Goal: Task Accomplishment & Management: Manage account settings

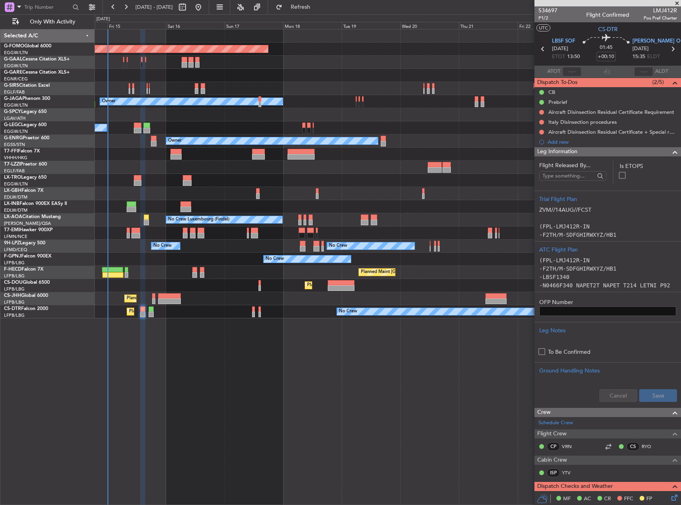
scroll to position [40, 0]
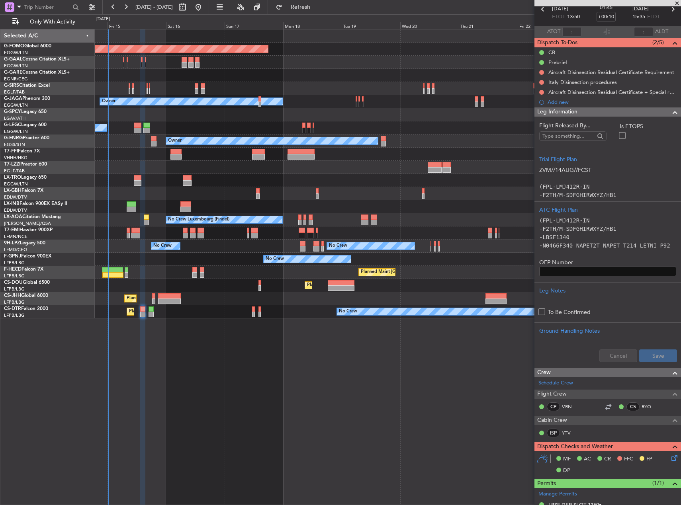
click at [161, 66] on div "Planned Maint Planned [GEOGRAPHIC_DATA]" at bounding box center [388, 62] width 586 height 13
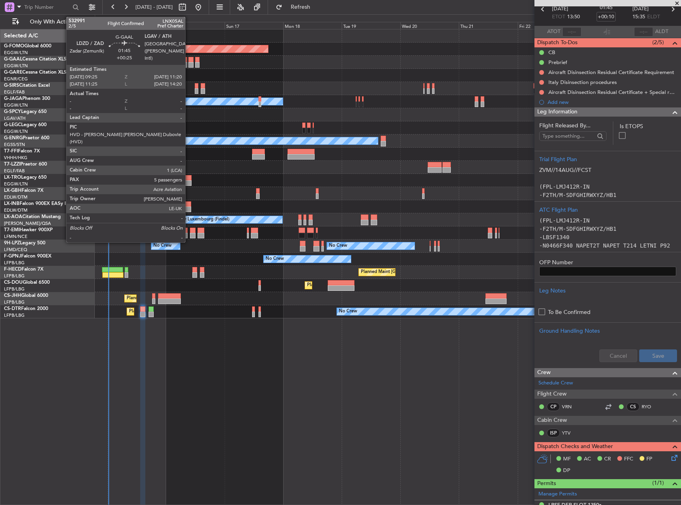
click at [189, 64] on div at bounding box center [190, 65] width 5 height 6
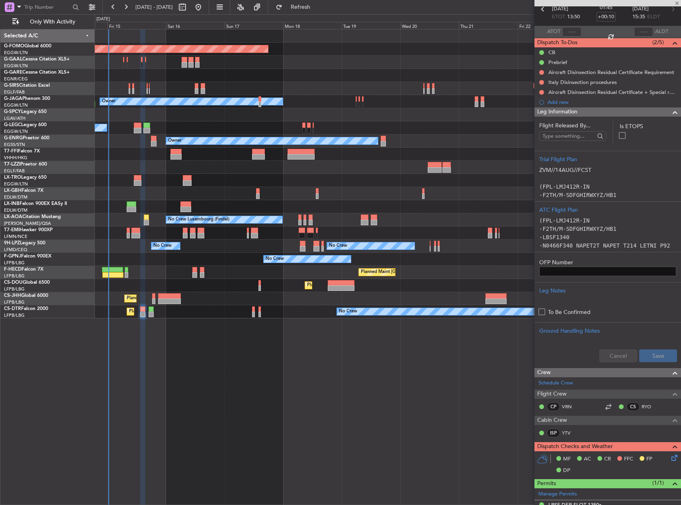
type input "+00:25"
type input "5"
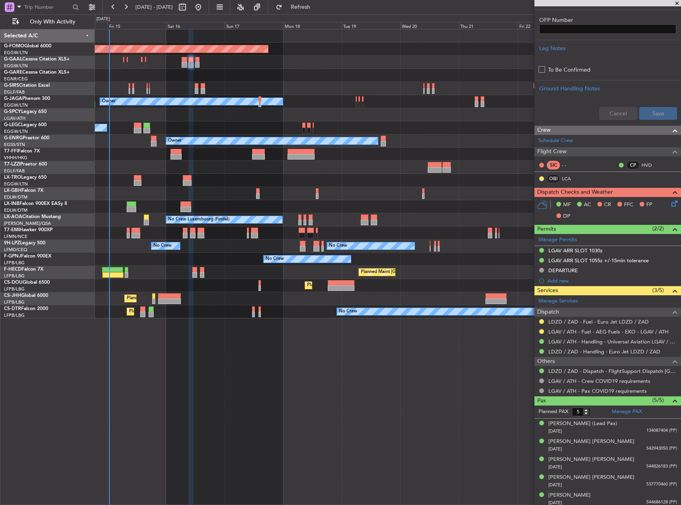
scroll to position [246, 0]
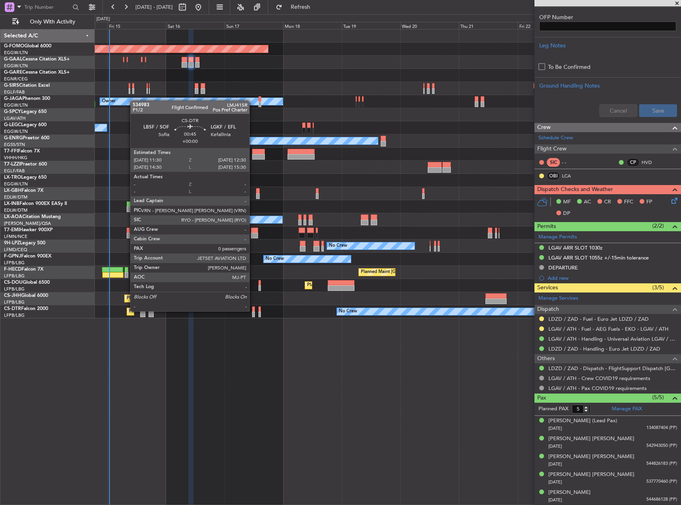
click at [253, 311] on div at bounding box center [253, 310] width 3 height 6
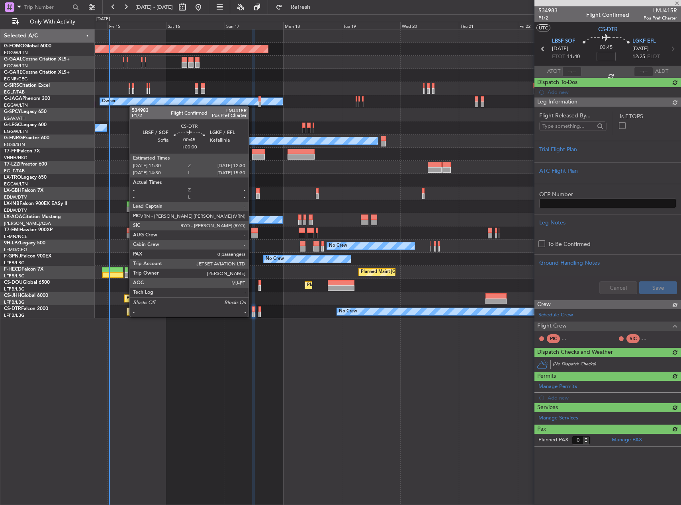
scroll to position [0, 0]
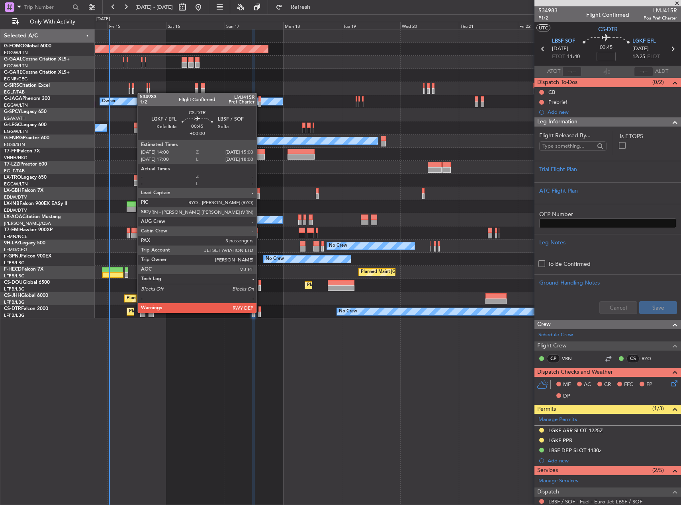
click at [260, 312] on div at bounding box center [259, 315] width 3 height 6
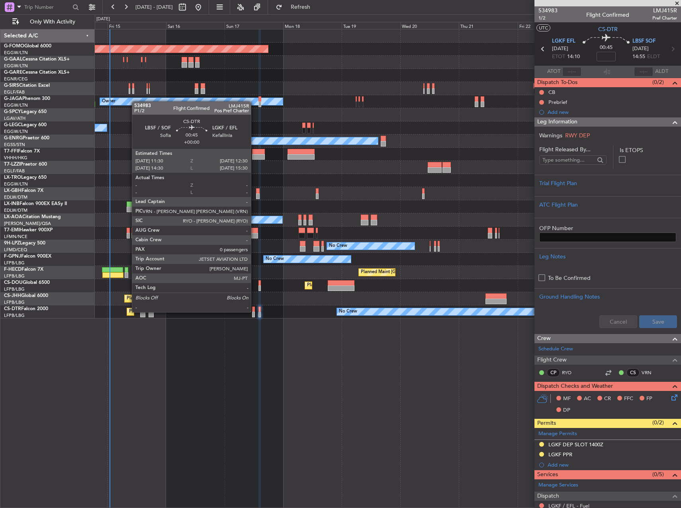
click at [254, 311] on div at bounding box center [253, 310] width 3 height 6
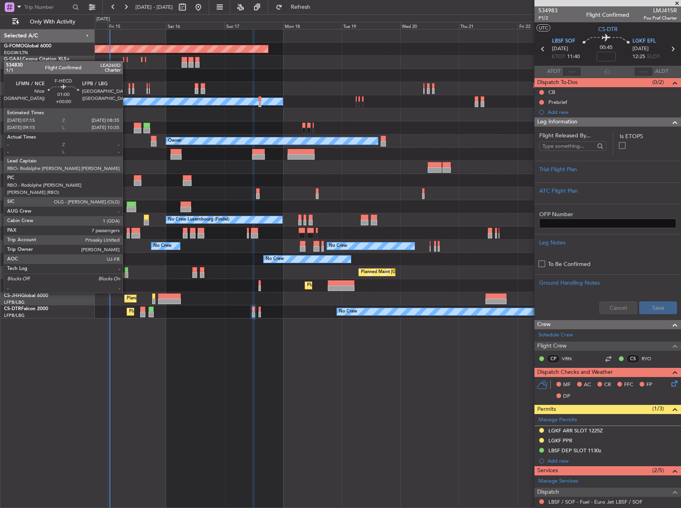
click at [126, 271] on div at bounding box center [127, 270] width 4 height 6
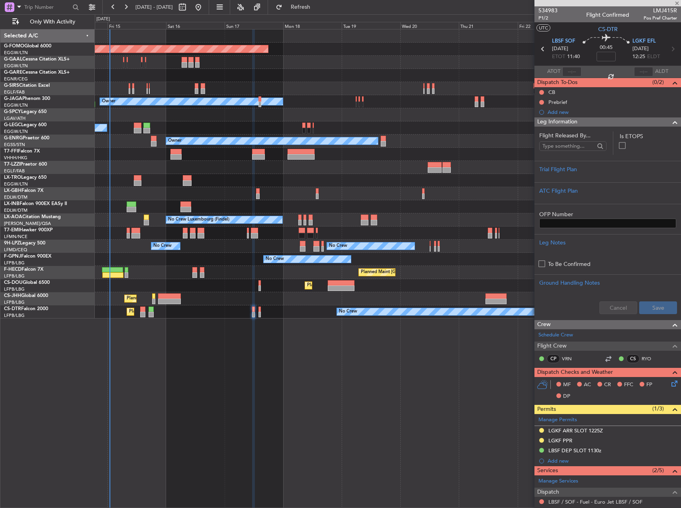
type input "7"
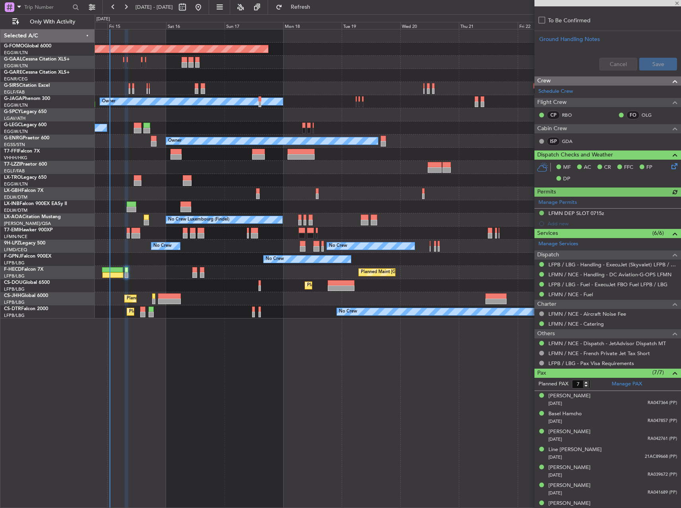
scroll to position [301, 0]
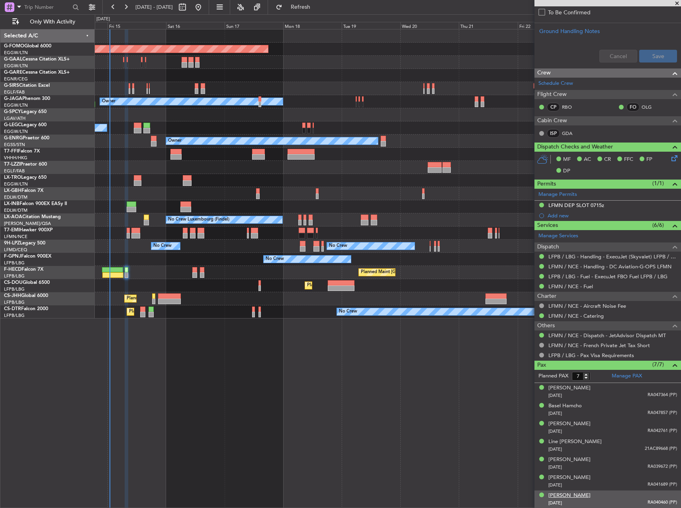
click at [575, 494] on div "[PERSON_NAME]" at bounding box center [569, 496] width 42 height 8
click at [567, 388] on div "[PERSON_NAME]" at bounding box center [569, 388] width 42 height 8
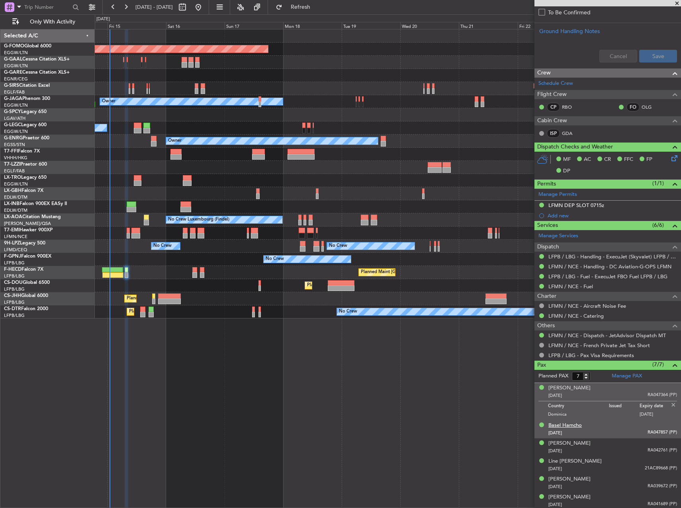
click at [575, 426] on div "Basel Hamcho" at bounding box center [564, 426] width 33 height 8
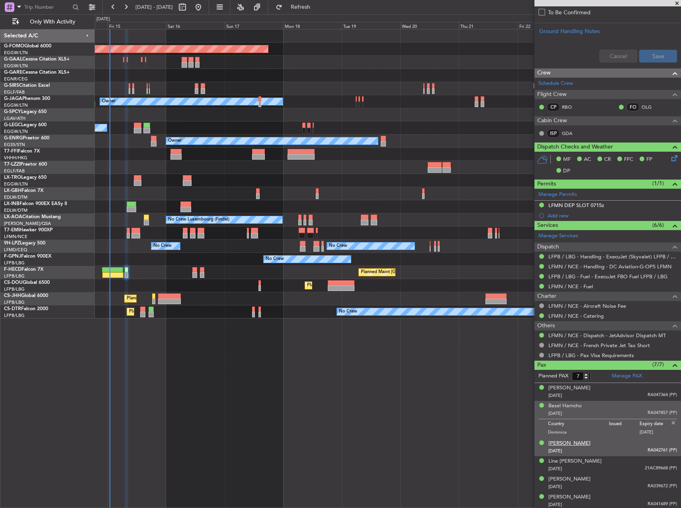
click at [573, 440] on div "[PERSON_NAME]" at bounding box center [569, 444] width 42 height 8
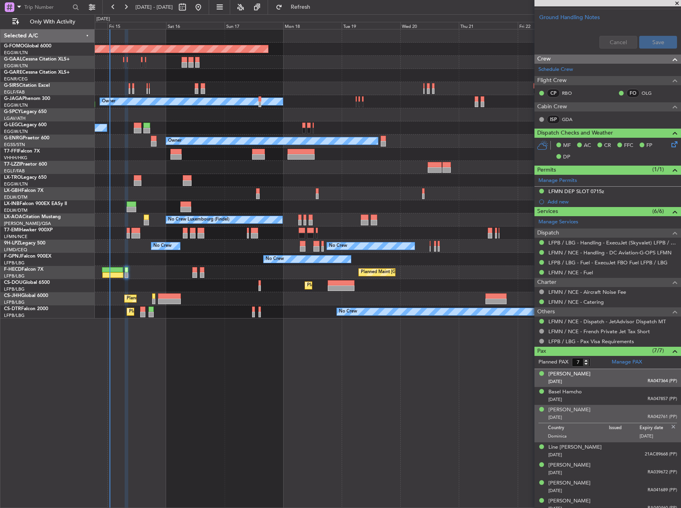
scroll to position [320, 0]
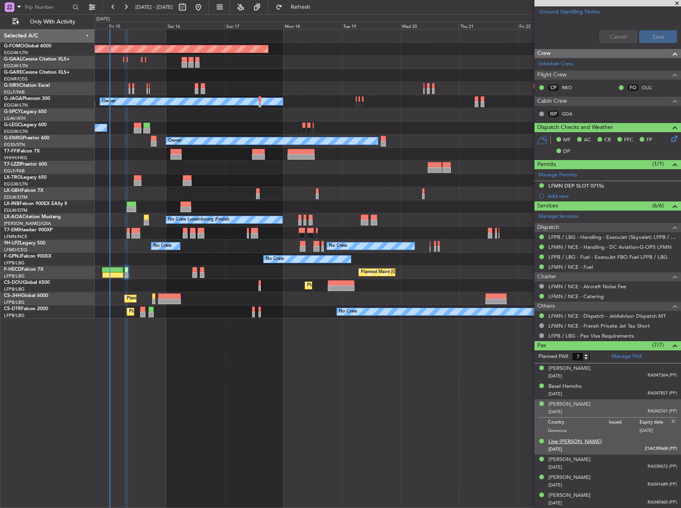
click at [568, 442] on div "Line [PERSON_NAME]" at bounding box center [574, 442] width 53 height 8
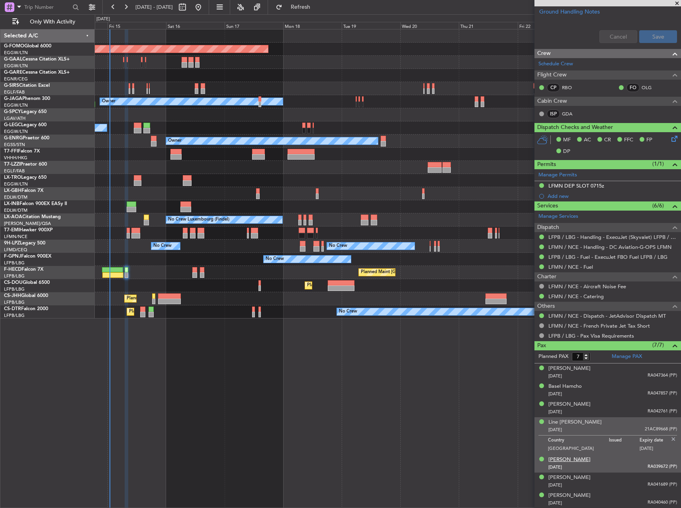
click at [571, 460] on div "[PERSON_NAME]" at bounding box center [569, 460] width 42 height 8
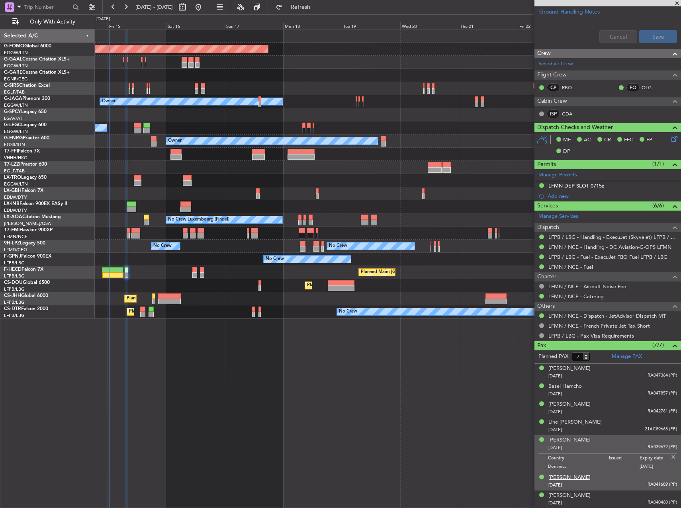
click at [574, 477] on div "[PERSON_NAME]" at bounding box center [569, 478] width 42 height 8
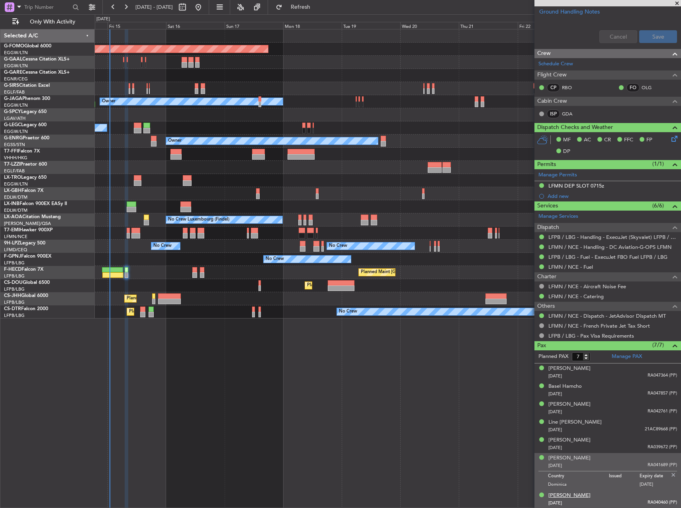
click at [560, 493] on div "[PERSON_NAME]" at bounding box center [569, 496] width 42 height 8
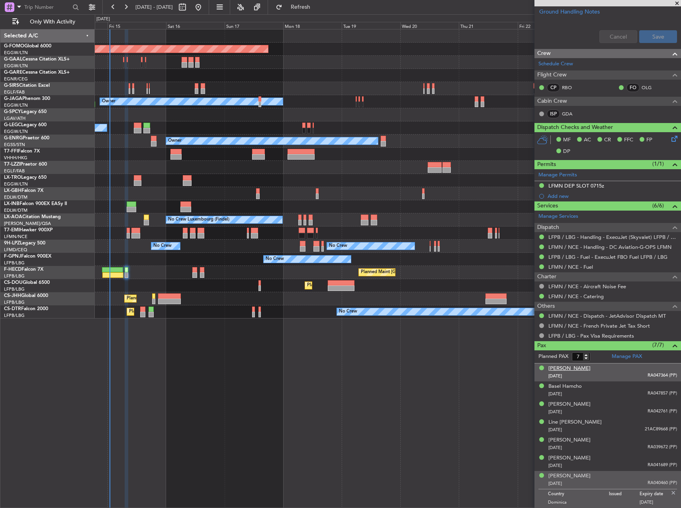
click at [561, 366] on div "[PERSON_NAME]" at bounding box center [569, 369] width 42 height 8
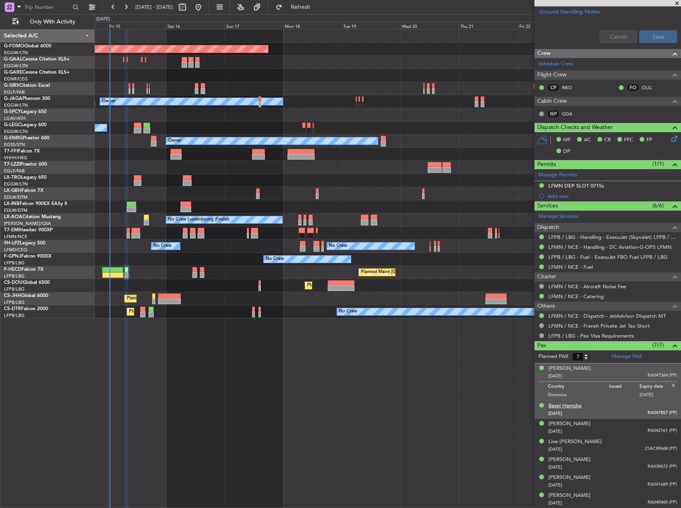
click at [563, 405] on div "Basel Hamcho" at bounding box center [564, 406] width 33 height 8
click at [561, 370] on div "[PERSON_NAME]" at bounding box center [569, 369] width 42 height 8
click at [563, 423] on div "[PERSON_NAME]" at bounding box center [569, 424] width 42 height 8
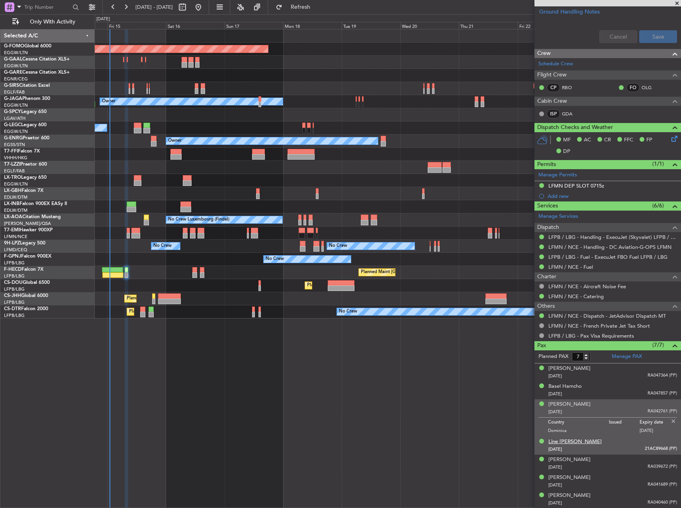
click at [563, 444] on div "Line [PERSON_NAME]" at bounding box center [574, 442] width 53 height 8
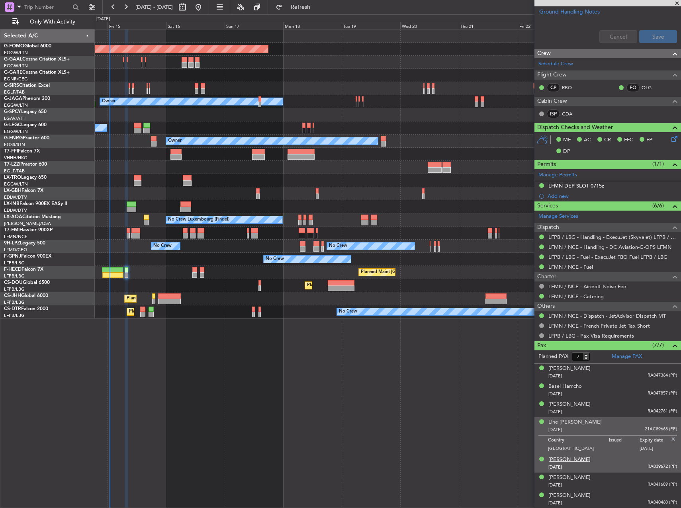
click at [566, 461] on div "[PERSON_NAME]" at bounding box center [569, 460] width 42 height 8
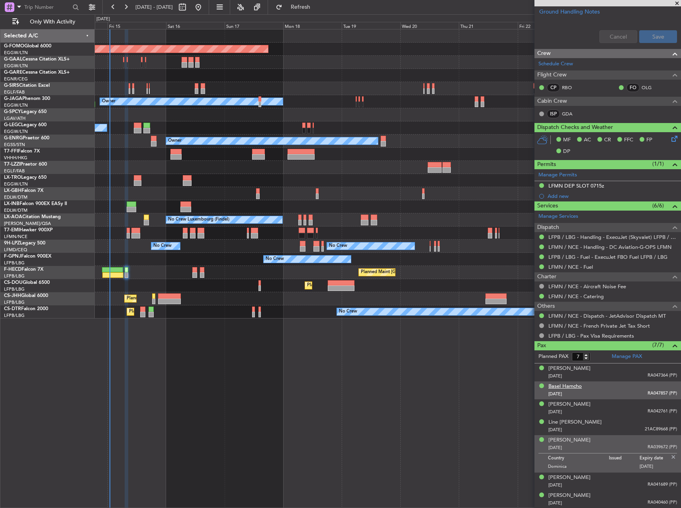
click at [559, 389] on div "Basel Hamcho" at bounding box center [564, 387] width 33 height 8
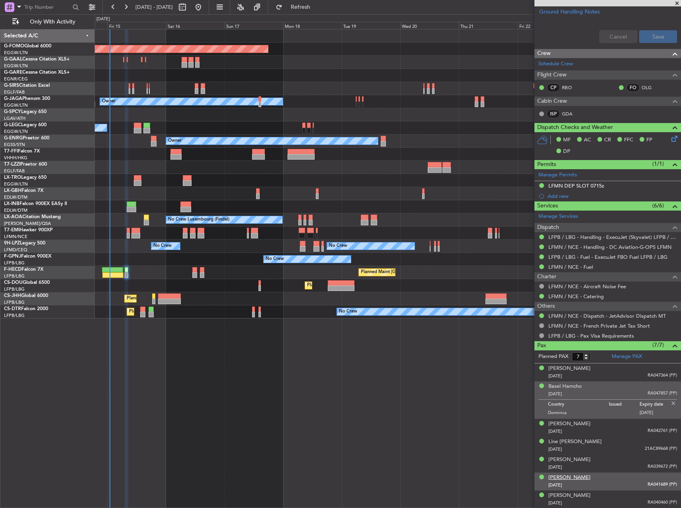
click at [576, 474] on div "[PERSON_NAME]" at bounding box center [569, 478] width 42 height 8
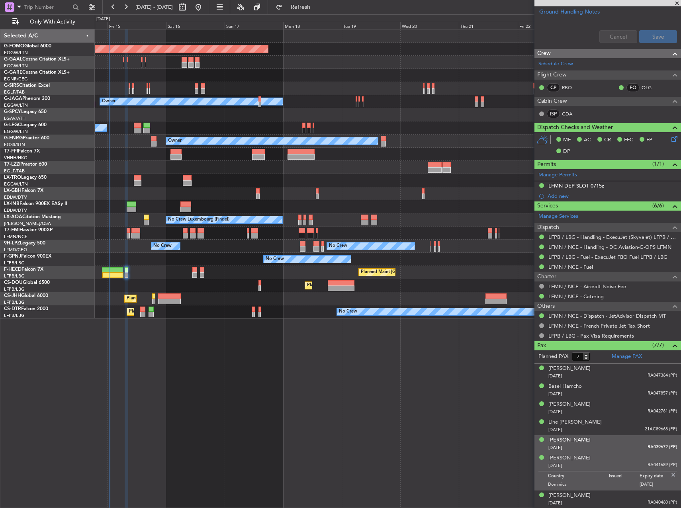
click at [566, 443] on div "[PERSON_NAME]" at bounding box center [569, 440] width 42 height 8
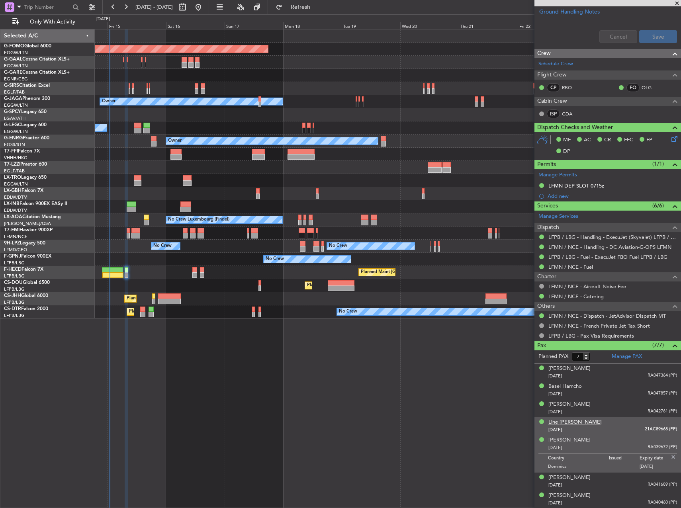
click at [576, 422] on div "Line [PERSON_NAME]" at bounding box center [574, 423] width 53 height 8
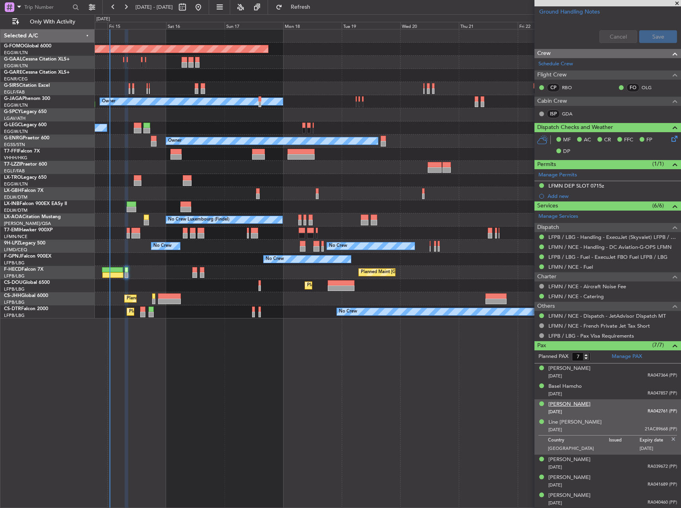
click at [571, 407] on div "[PERSON_NAME]" at bounding box center [569, 405] width 42 height 8
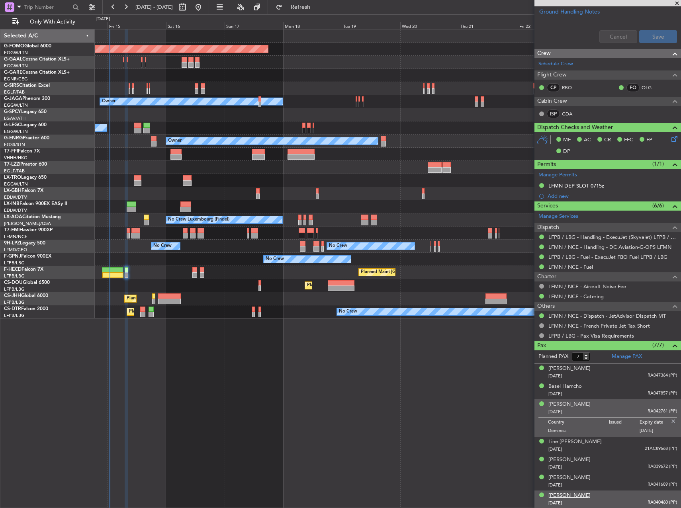
click at [570, 497] on div "[PERSON_NAME]" at bounding box center [569, 496] width 42 height 8
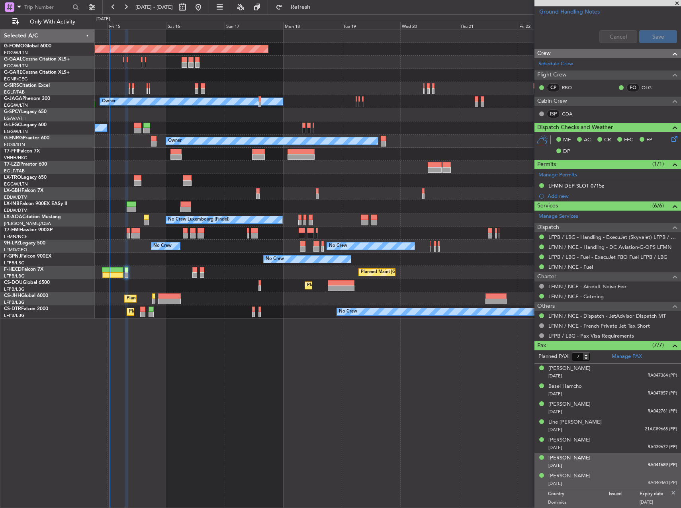
click at [564, 459] on div "[PERSON_NAME]" at bounding box center [569, 458] width 42 height 8
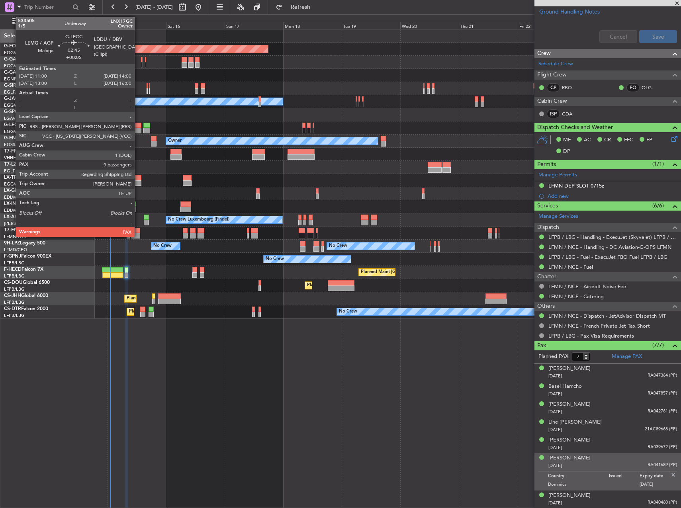
click at [138, 127] on div at bounding box center [138, 126] width 8 height 6
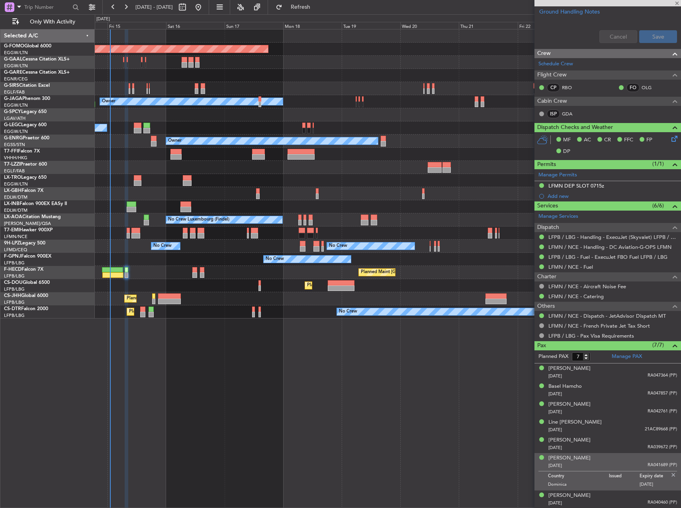
type input "+00:05"
type input "9"
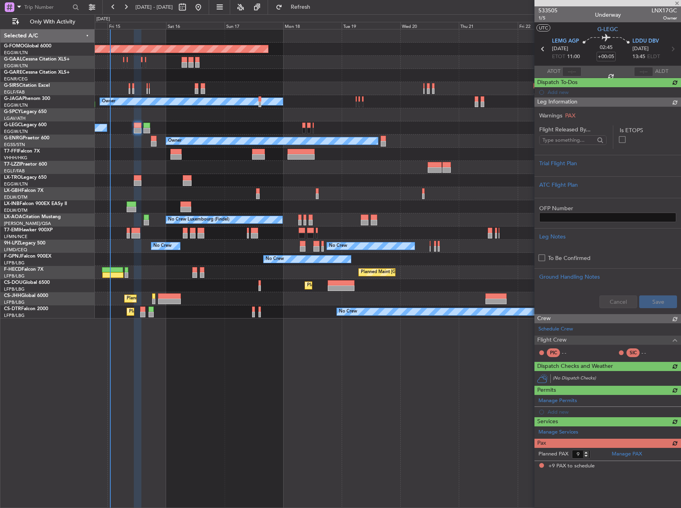
scroll to position [0, 0]
